Goal: Task Accomplishment & Management: Complete application form

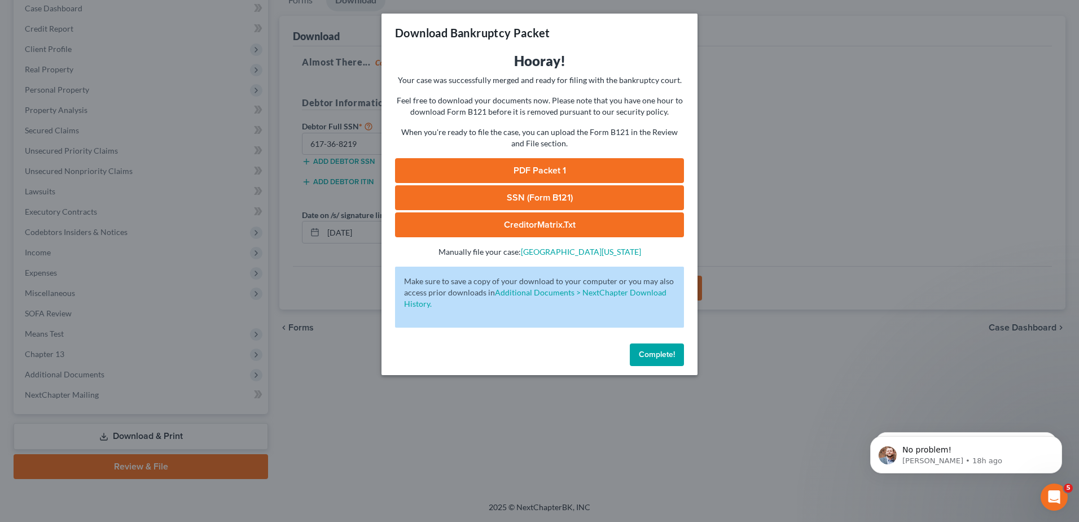
click at [662, 357] on span "Complete!" at bounding box center [657, 354] width 36 height 10
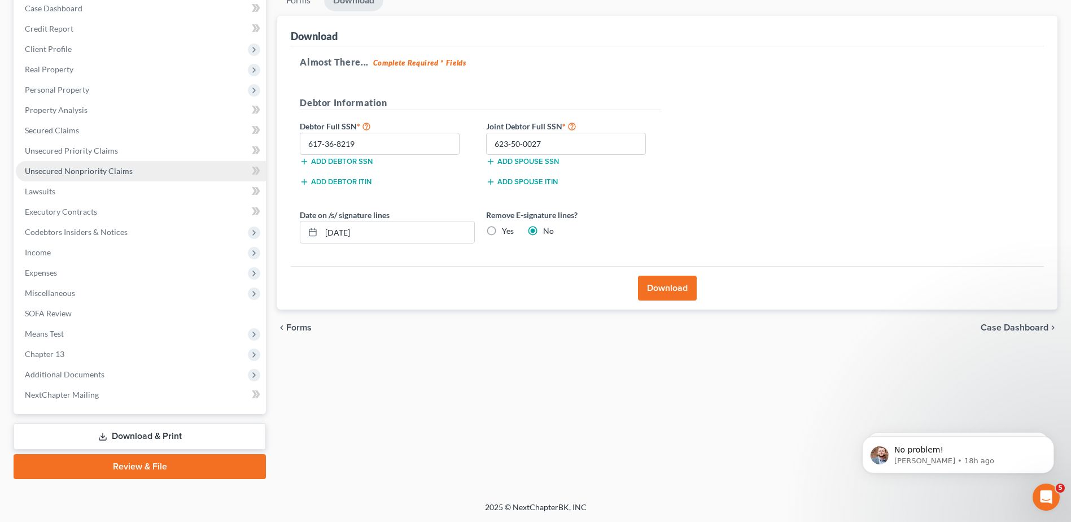
click at [115, 171] on span "Unsecured Nonpriority Claims" at bounding box center [79, 171] width 108 height 10
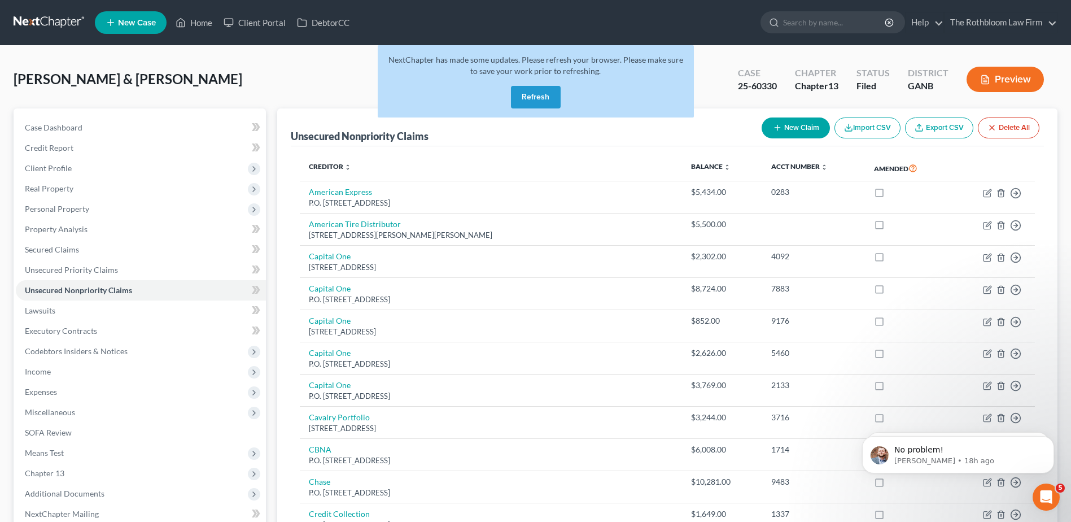
click at [528, 97] on button "Refresh" at bounding box center [536, 97] width 50 height 23
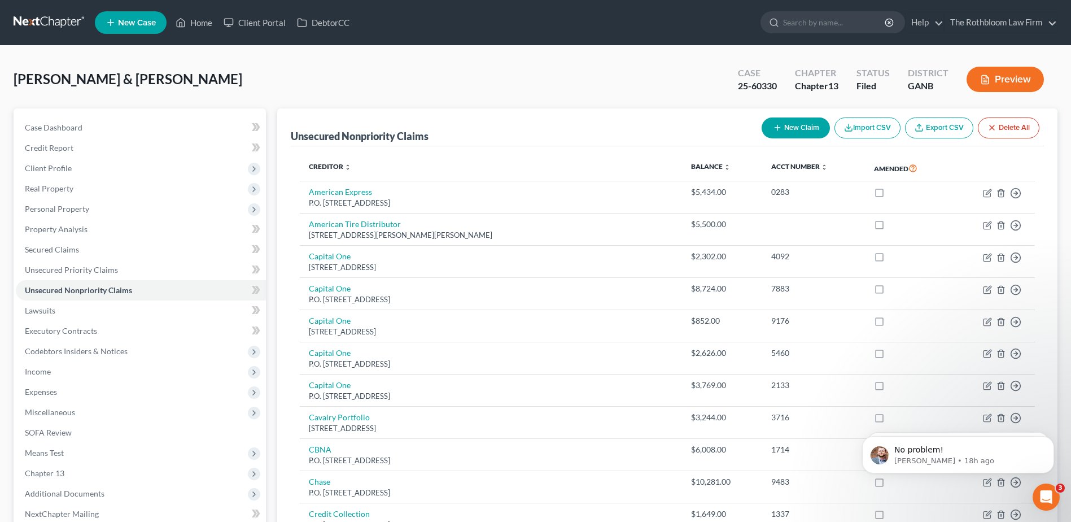
click at [789, 131] on button "New Claim" at bounding box center [796, 127] width 68 height 21
select select "2"
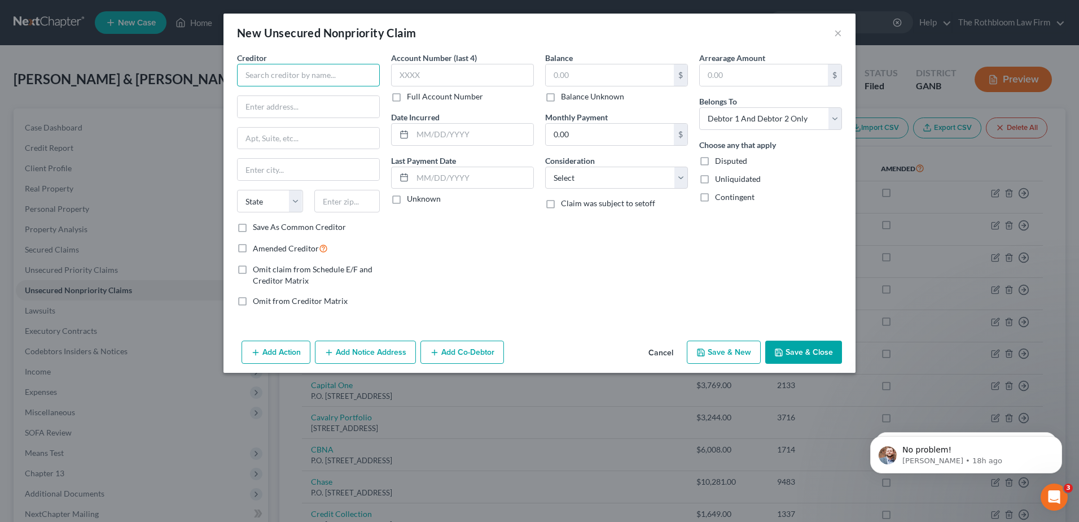
click at [326, 82] on input "text" at bounding box center [308, 75] width 143 height 23
type input "DeKalb County Finance"
type input "P.O. Box 71224"
type input "28272"
type input "Charlotte"
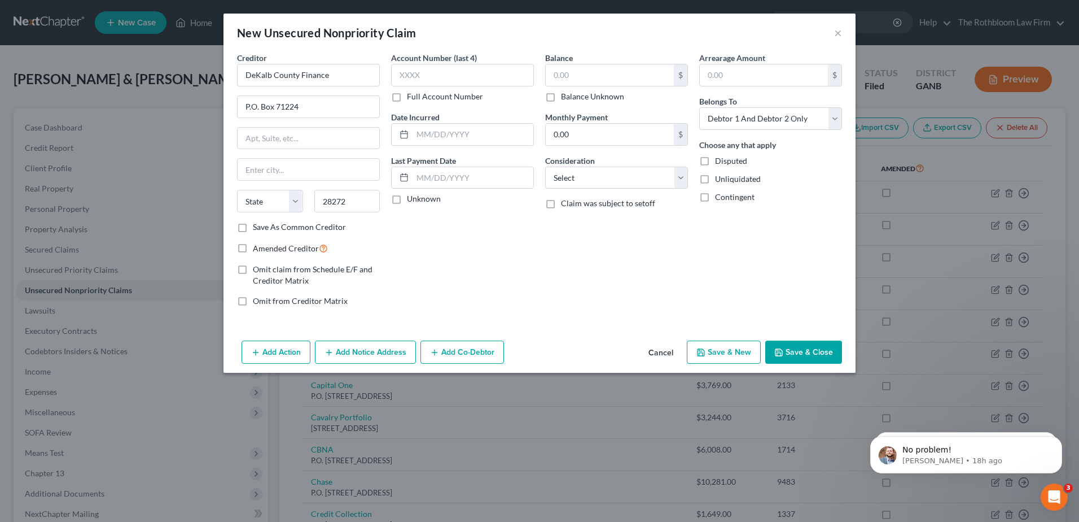
select select "28"
click at [428, 73] on input "text" at bounding box center [462, 75] width 143 height 23
type input "7301"
click at [579, 79] on input "text" at bounding box center [610, 74] width 128 height 21
type input "3,696.46"
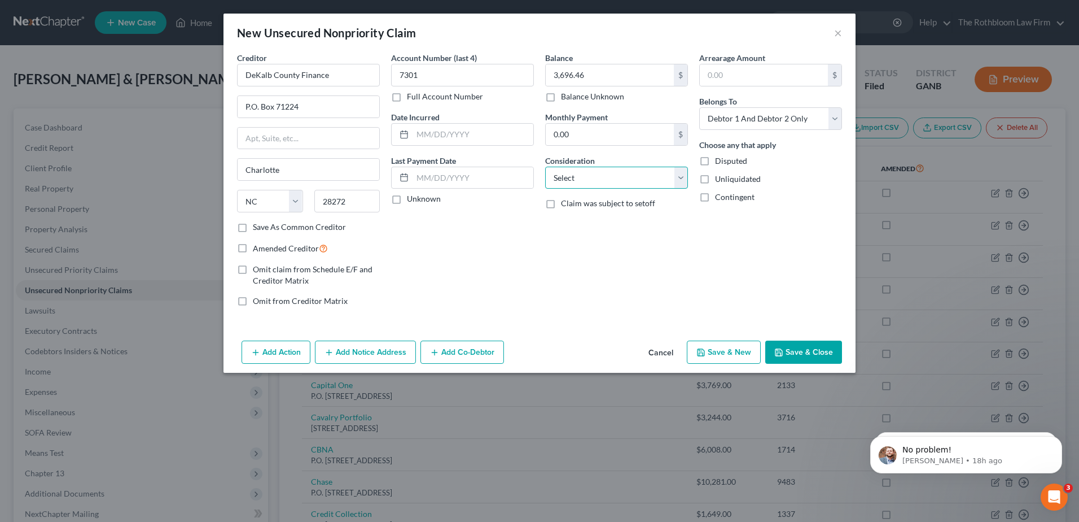
click at [594, 176] on select "Select Cable / Satellite Services Collection Agency Credit Card Debt Debt Couns…" at bounding box center [616, 178] width 143 height 23
select select "20"
click at [545, 167] on select "Select Cable / Satellite Services Collection Agency Credit Card Debt Debt Couns…" at bounding box center [616, 178] width 143 height 23
click at [792, 353] on button "Save & Close" at bounding box center [804, 352] width 77 height 24
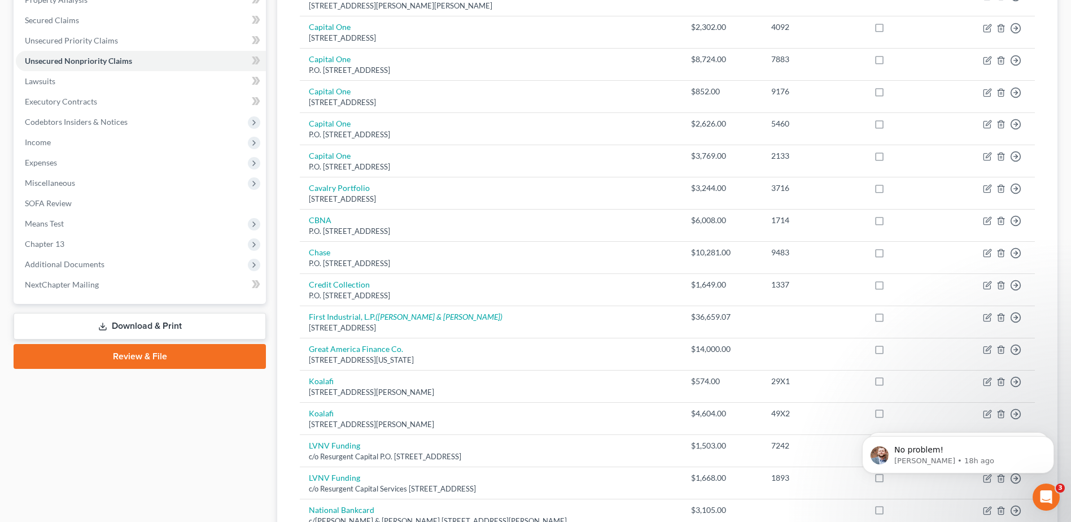
scroll to position [508, 0]
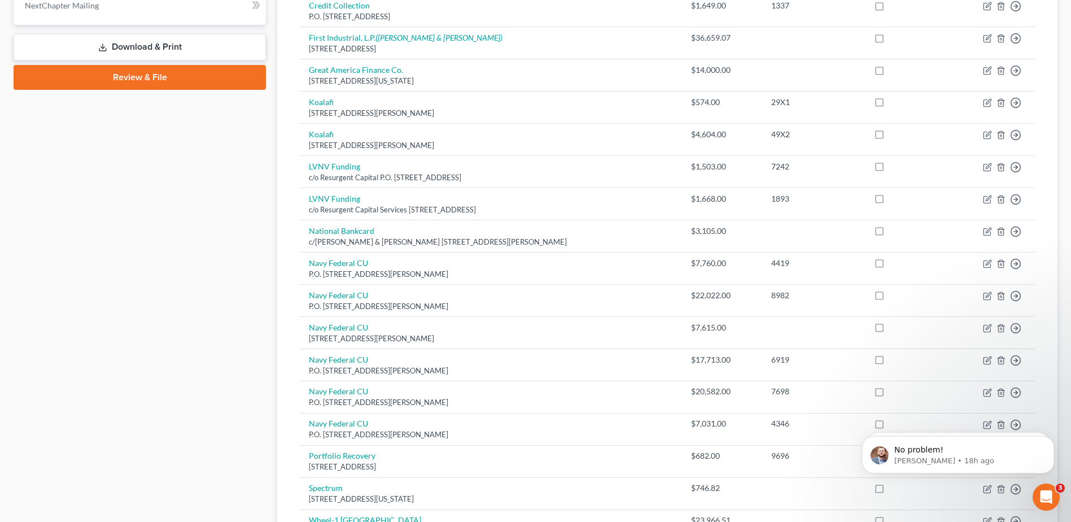
click at [138, 48] on link "Download & Print" at bounding box center [140, 47] width 252 height 27
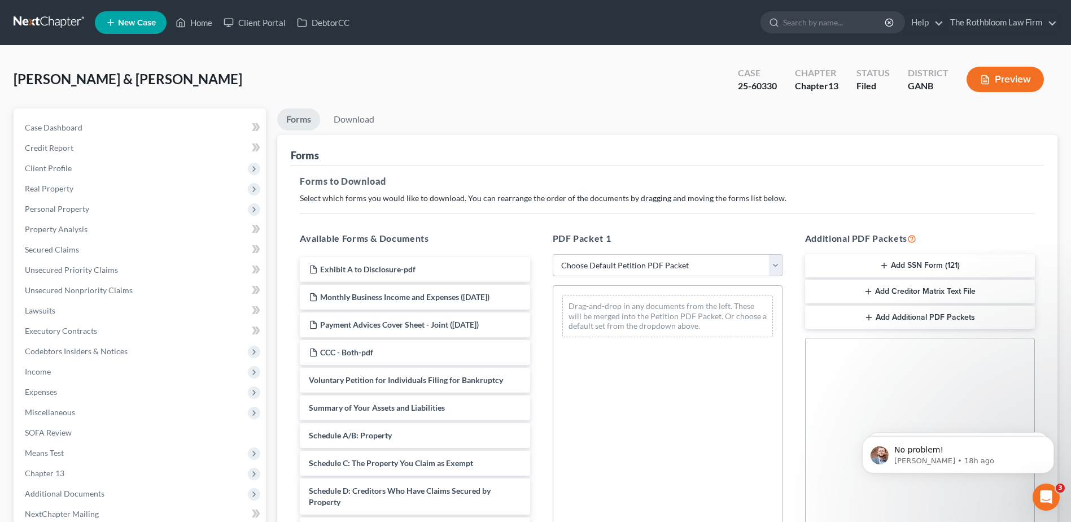
click at [628, 264] on select "Choose Default Petition PDF Packet Complete Bankruptcy Petition (all forms and …" at bounding box center [668, 265] width 230 height 23
select select "7"
click at [553, 254] on select "Choose Default Petition PDF Packet Complete Bankruptcy Petition (all forms and …" at bounding box center [668, 265] width 230 height 23
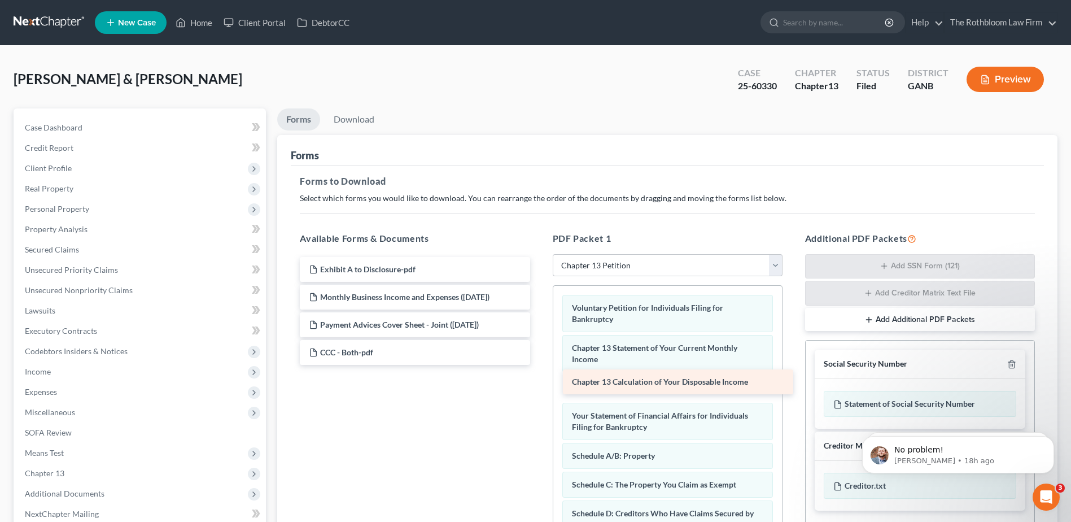
drag, startPoint x: 369, startPoint y: 378, endPoint x: 632, endPoint y: 379, distance: 263.1
click at [539, 365] on div "Chapter 13 Calculation of Your Disposable Income Exhibit A to Disclosure-pdf Mo…" at bounding box center [415, 311] width 248 height 108
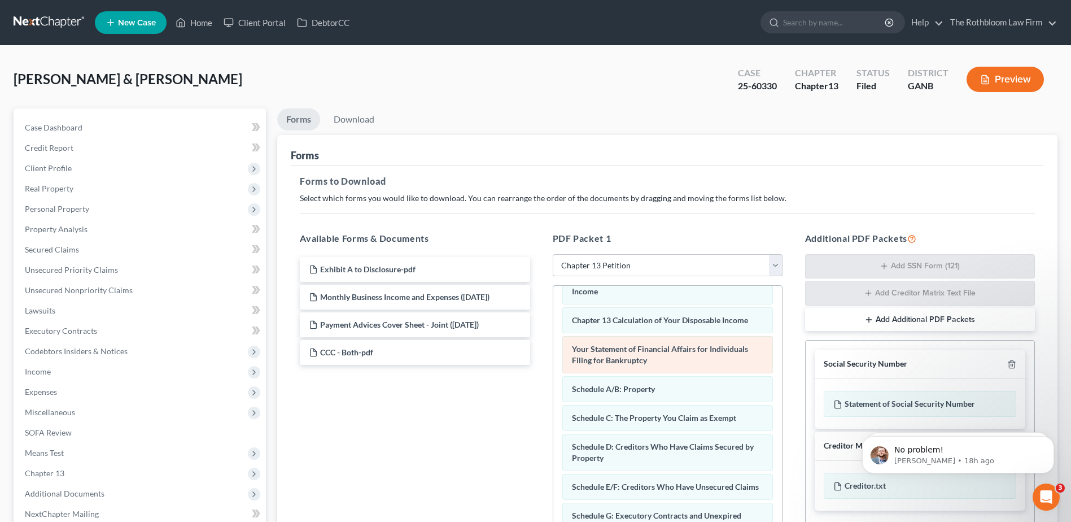
scroll to position [226, 0]
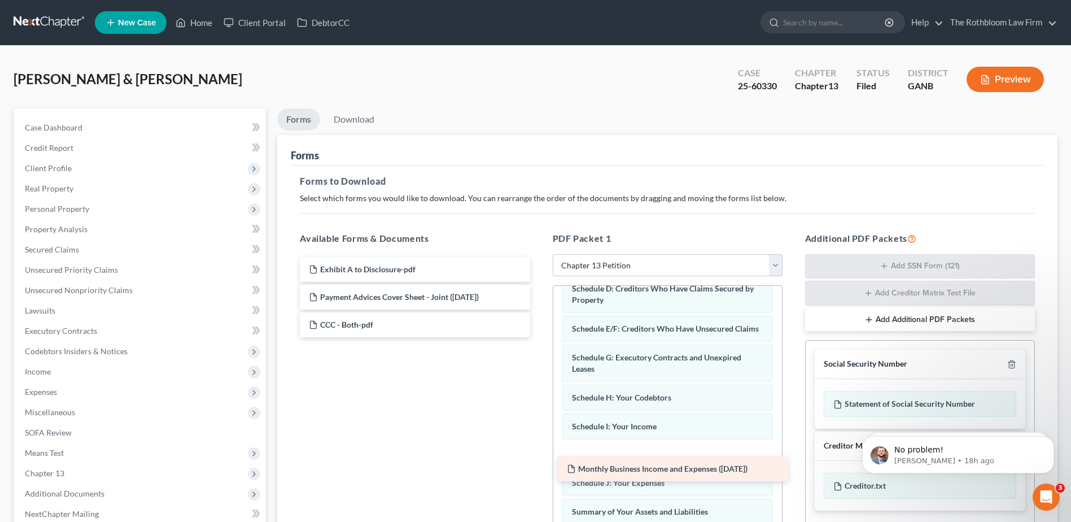
drag, startPoint x: 410, startPoint y: 295, endPoint x: 668, endPoint y: 467, distance: 309.9
click at [539, 337] on div "Monthly Business Income and Expenses (09/15/2025) Exhibit A to Disclosure-pdf M…" at bounding box center [415, 297] width 248 height 80
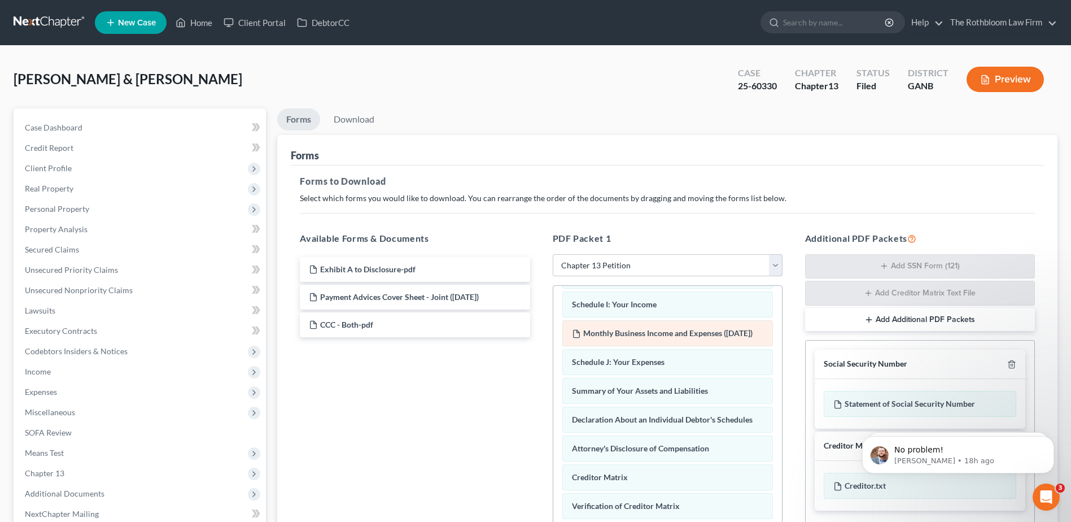
scroll to position [388, 0]
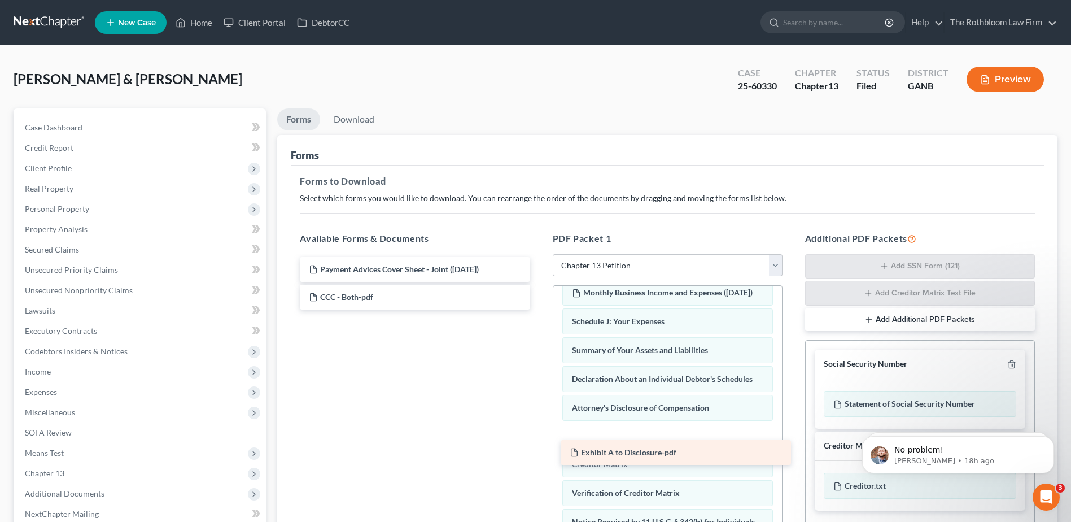
drag, startPoint x: 405, startPoint y: 268, endPoint x: 666, endPoint y: 451, distance: 318.6
click at [539, 309] on div "Exhibit A to Disclosure-pdf Exhibit A to Disclosure-pdf Payment Advices Cover S…" at bounding box center [415, 283] width 248 height 53
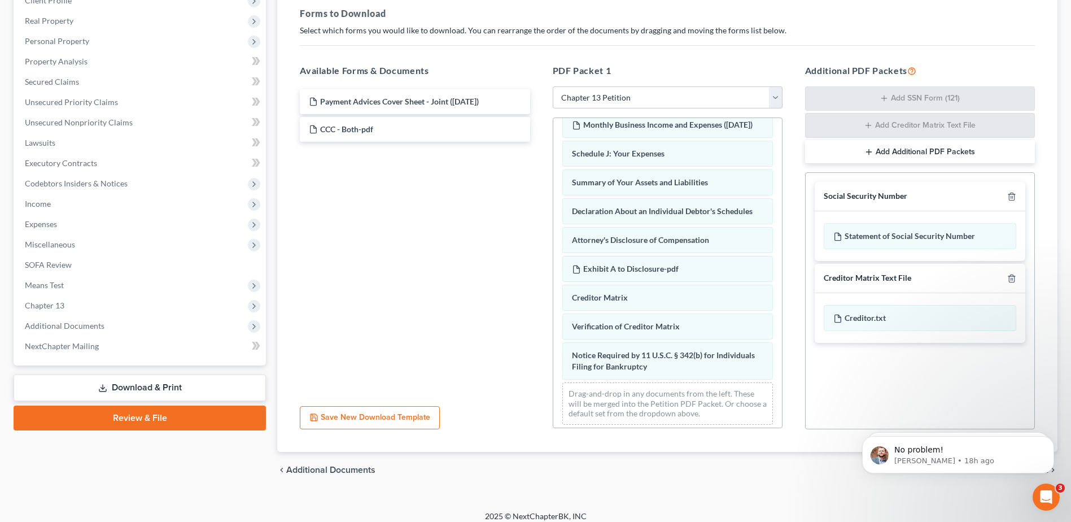
scroll to position [169, 0]
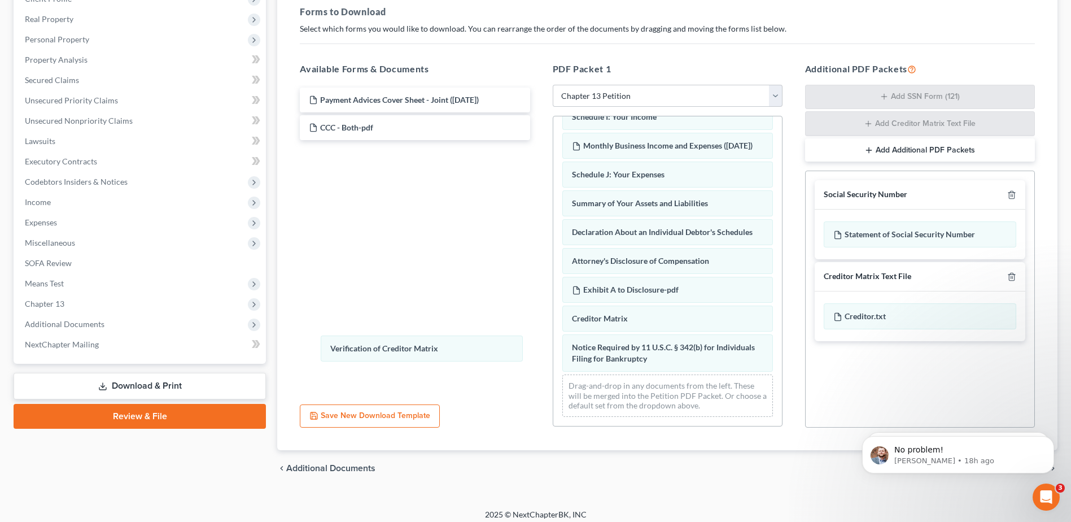
drag, startPoint x: 604, startPoint y: 346, endPoint x: 406, endPoint y: 348, distance: 198.2
click at [553, 347] on div "Verification of Creditor Matrix Voluntary Petition for Individuals Filing for B…" at bounding box center [667, 87] width 229 height 675
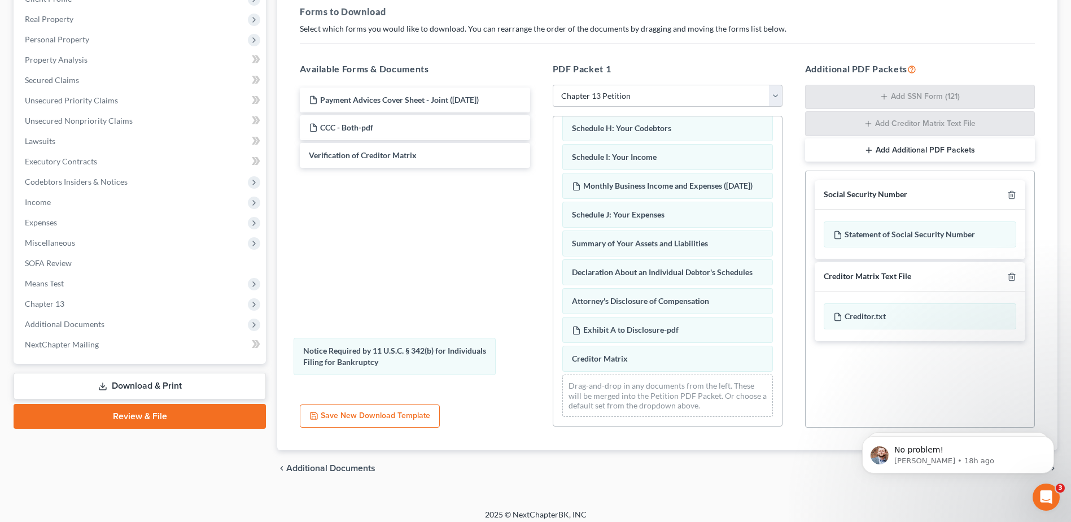
drag, startPoint x: 602, startPoint y: 355, endPoint x: 388, endPoint y: 365, distance: 214.8
click at [553, 358] on div "Notice Required by 11 U.S.C. § 342(b) for Individuals Filing for Bankruptcy Vol…" at bounding box center [667, 108] width 229 height 635
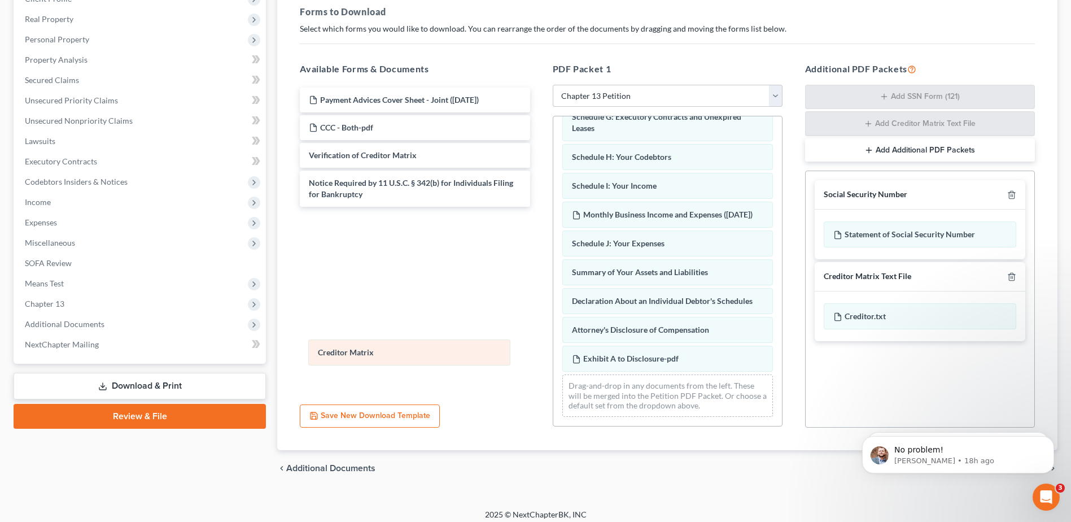
scroll to position [320, 0]
drag, startPoint x: 618, startPoint y: 362, endPoint x: 364, endPoint y: 356, distance: 254.7
click at [553, 356] on div "Creditor Matrix Voluntary Petition for Individuals Filing for Bankruptcy Chapte…" at bounding box center [667, 122] width 229 height 606
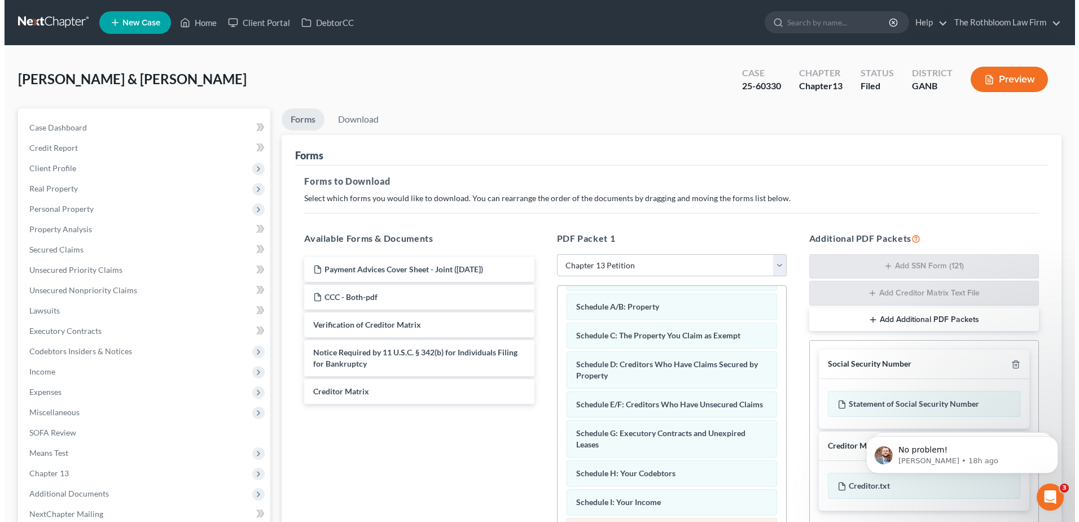
scroll to position [0, 0]
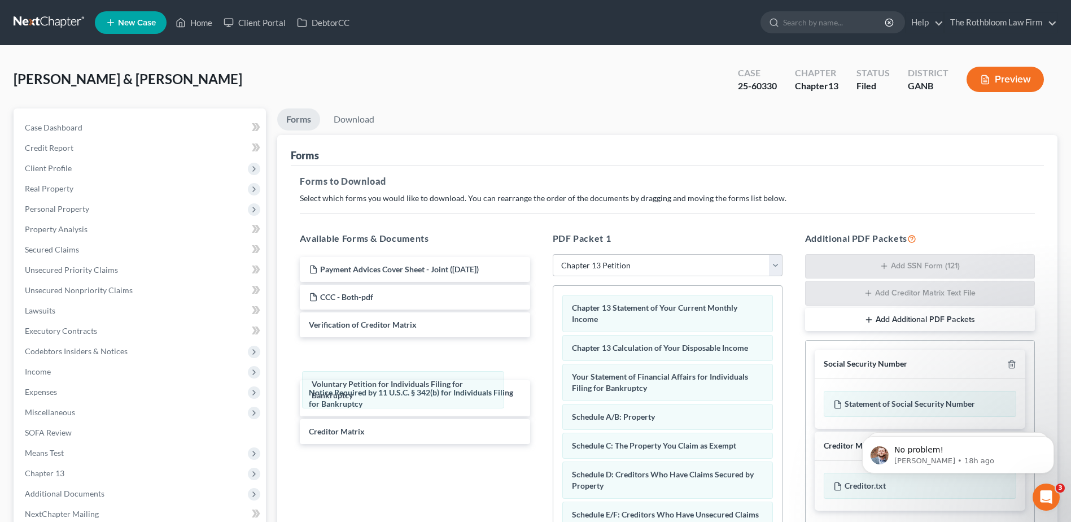
drag, startPoint x: 614, startPoint y: 306, endPoint x: 394, endPoint y: 370, distance: 229.2
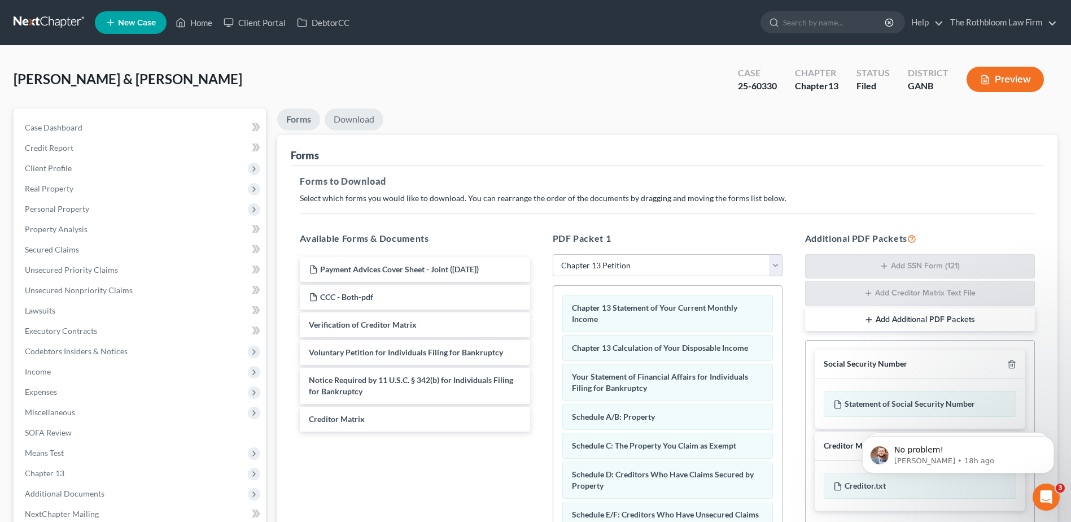
click at [348, 119] on link "Download" at bounding box center [354, 119] width 59 height 22
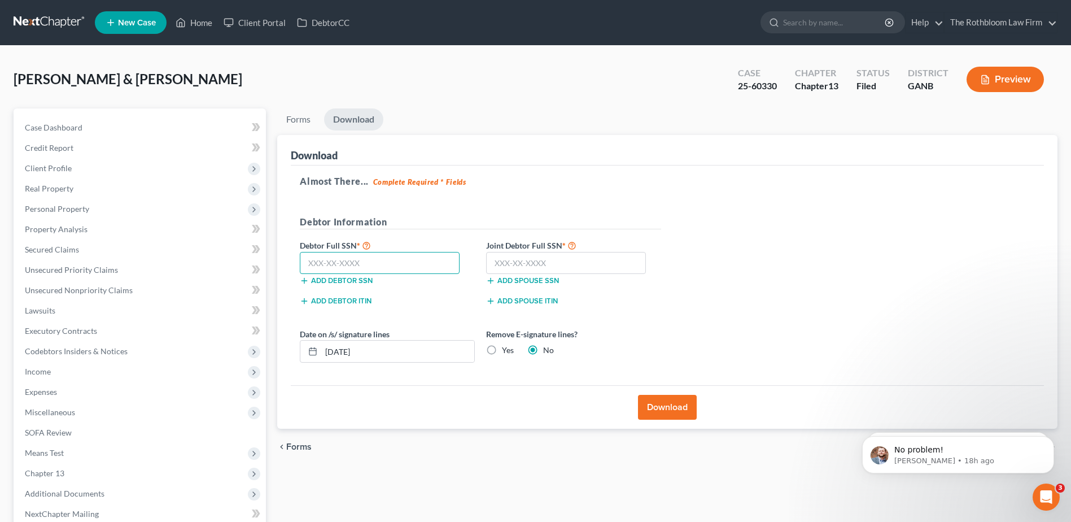
click at [330, 262] on input "text" at bounding box center [380, 263] width 160 height 23
click at [342, 261] on input "text" at bounding box center [380, 263] width 160 height 23
type input "617-36-8219"
click at [513, 255] on input "text" at bounding box center [566, 263] width 160 height 23
type input "623-50-0027"
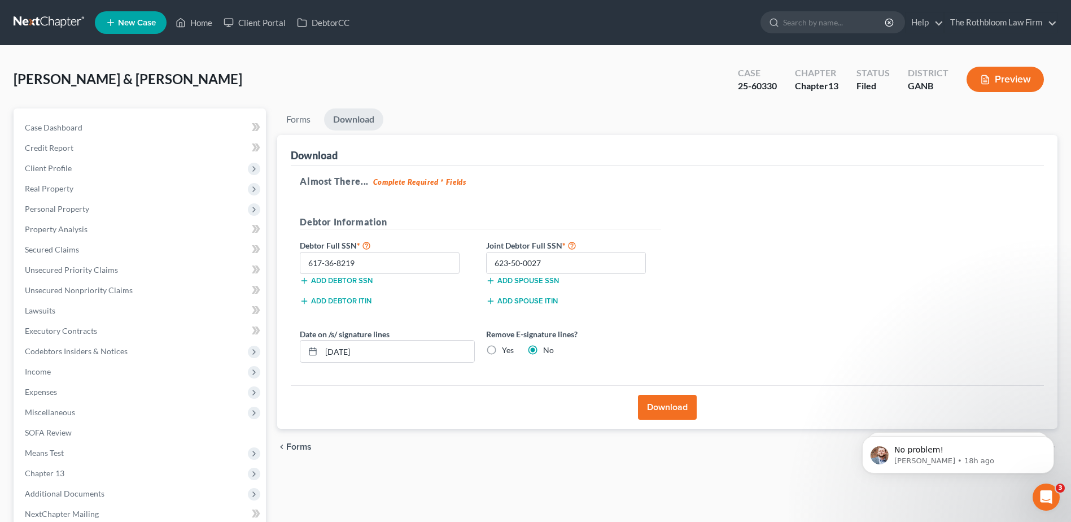
click at [646, 400] on button "Download" at bounding box center [667, 407] width 59 height 25
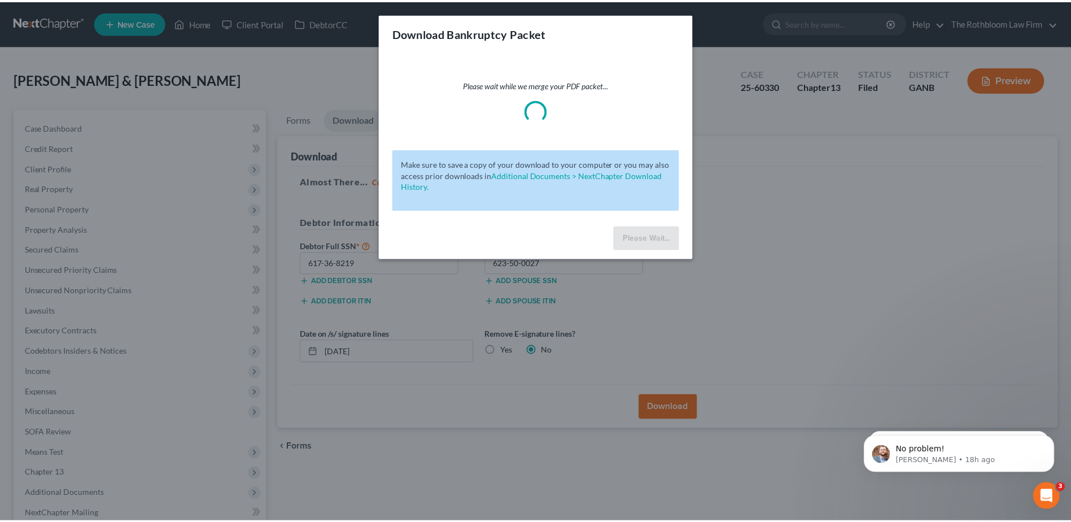
scroll to position [119, 0]
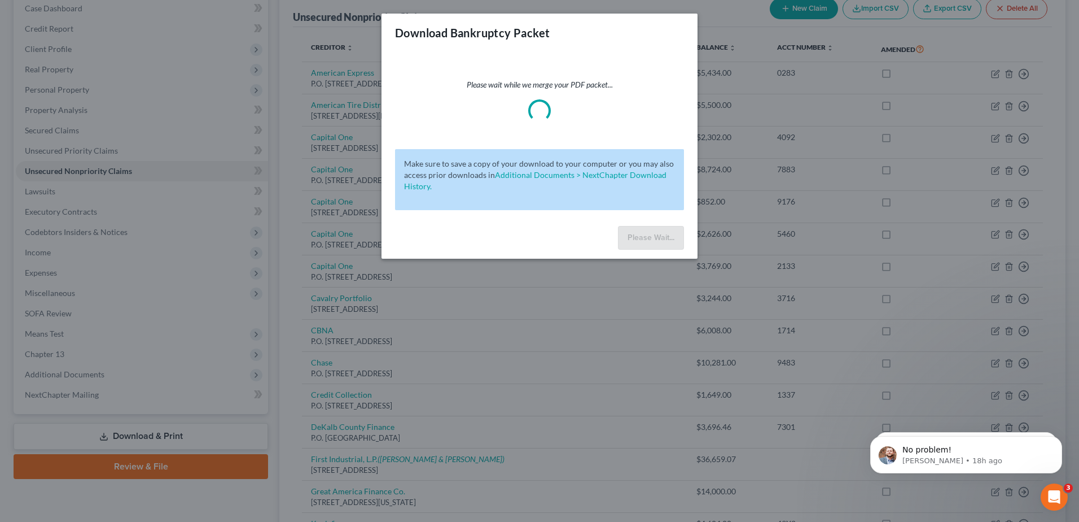
drag, startPoint x: 653, startPoint y: 215, endPoint x: 681, endPoint y: 112, distance: 107.1
click at [653, 215] on div "Please wait while we merge your PDF packet... Make sure to save a copy of your …" at bounding box center [540, 136] width 316 height 169
drag, startPoint x: 685, startPoint y: 93, endPoint x: 631, endPoint y: 250, distance: 166.2
click at [685, 95] on div "Please wait while we merge your PDF packet... Make sure to save a copy of your …" at bounding box center [540, 136] width 316 height 169
click at [631, 250] on div "Please Wait..." at bounding box center [540, 239] width 316 height 37
